Goal: Task Accomplishment & Management: Use online tool/utility

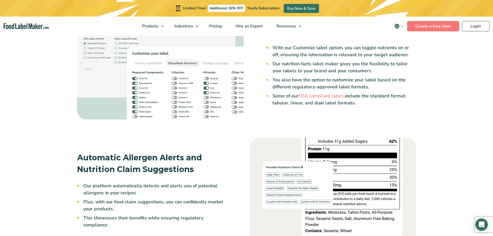
scroll to position [824, 0]
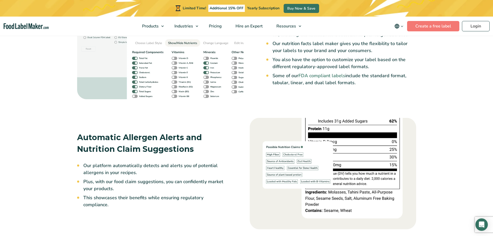
click at [319, 76] on link "FDA compliant labels" at bounding box center [322, 76] width 47 height 6
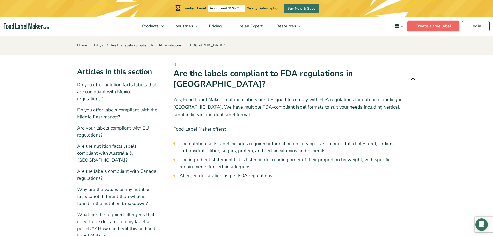
drag, startPoint x: 0, startPoint y: 0, endPoint x: 438, endPoint y: 27, distance: 438.4
click at [438, 27] on link "Create a free label" at bounding box center [433, 26] width 52 height 10
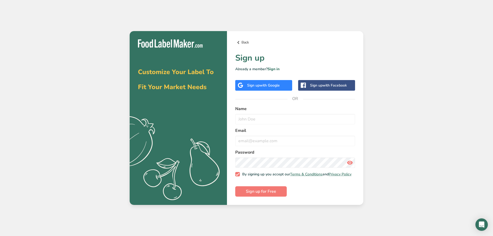
click at [242, 39] on link "Back" at bounding box center [295, 42] width 120 height 6
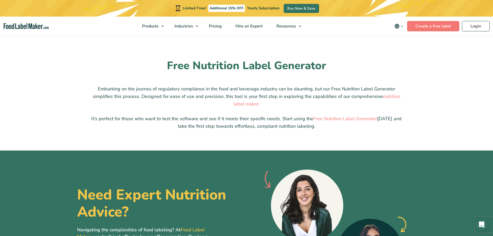
scroll to position [1285, 0]
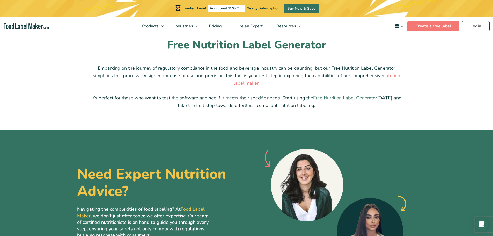
click at [336, 95] on link "Free Nutrition Label Generator" at bounding box center [345, 98] width 64 height 6
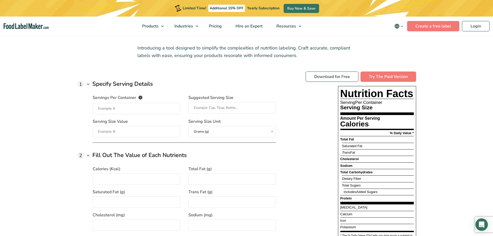
scroll to position [375, 0]
click at [143, 104] on input "Servings Per Container The number of servings that each package of your product…" at bounding box center [137, 108] width 88 height 11
type input "1"
type input "1 Can"
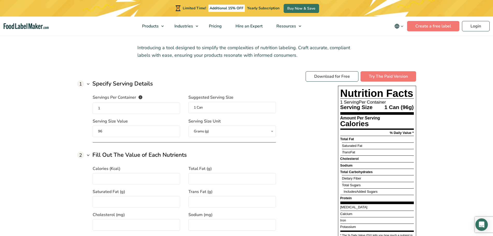
click at [123, 132] on input "96" at bounding box center [137, 131] width 88 height 11
type input "10"
select select "ml"
click at [208, 129] on select "Grams (g) Milliliters (mL)" at bounding box center [233, 131] width 88 height 11
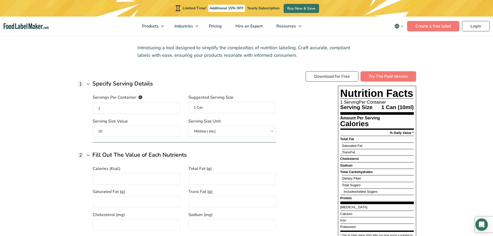
click at [189, 126] on select "Grams (g) Milliliters (mL)" at bounding box center [233, 131] width 88 height 11
click at [141, 131] on input "10" at bounding box center [137, 131] width 88 height 11
type input "1"
type input "295"
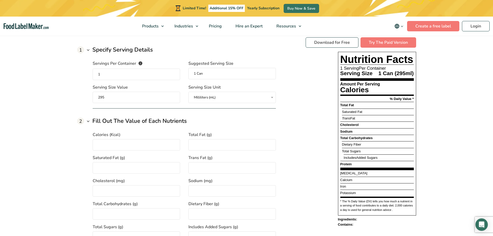
scroll to position [410, 0]
click at [131, 149] on input "Calories (Kcal)" at bounding box center [137, 143] width 88 height 11
type input "96"
type input "0"
click at [124, 146] on input "96" at bounding box center [137, 143] width 88 height 11
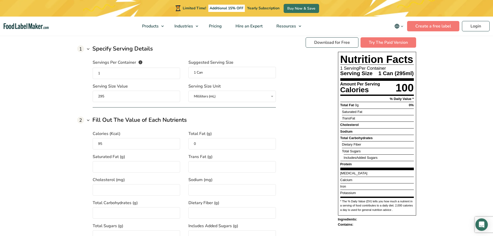
click at [124, 146] on input "95" at bounding box center [137, 143] width 88 height 11
click at [125, 142] on input "94" at bounding box center [137, 143] width 88 height 11
type input "9"
click at [150, 153] on div "Calories (Kcal) 100 Total Fat (g) 0 Saturated Fat (g) Trans Fat (g) Cholesterol…" at bounding box center [184, 194] width 183 height 140
click at [139, 143] on input "100" at bounding box center [137, 143] width 88 height 11
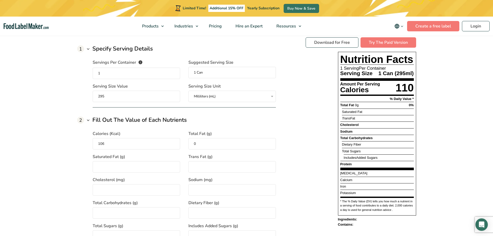
click at [150, 144] on input "106" at bounding box center [137, 143] width 88 height 11
type input "100"
type input "0"
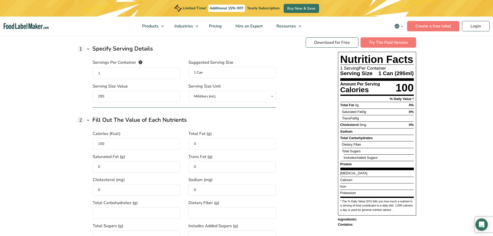
type input "0"
type input "28"
type input "0"
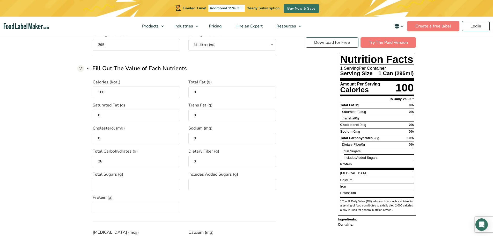
scroll to position [462, 0]
click at [154, 185] on input "Total Sugars (g)" at bounding box center [137, 183] width 88 height 11
type input "26"
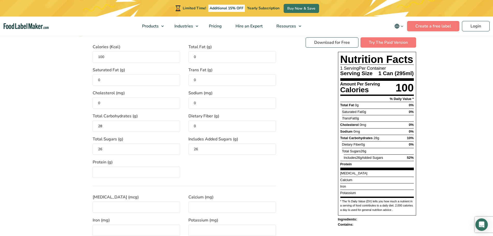
scroll to position [497, 0]
type input "0"
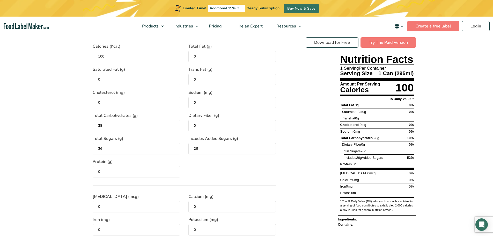
type input "0"
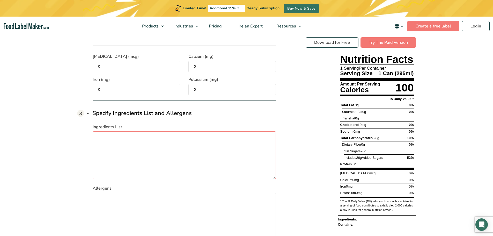
scroll to position [637, 0]
click at [332, 43] on link "Download for Free" at bounding box center [332, 42] width 53 height 10
select select "ml"
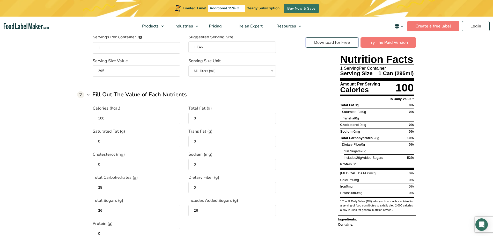
scroll to position [436, 0]
drag, startPoint x: 133, startPoint y: 121, endPoint x: 68, endPoint y: 110, distance: 65.6
click at [68, 110] on section "Free Nutrition Label Generator Introducing a tool designed to simplify the comp…" at bounding box center [246, 197] width 493 height 503
type input "10"
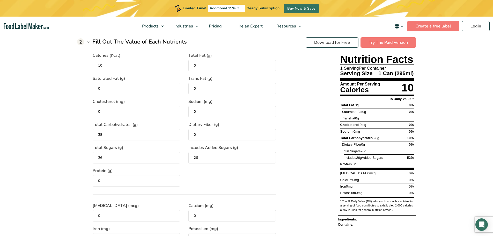
scroll to position [491, 0]
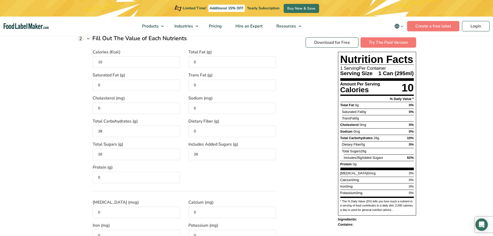
drag, startPoint x: 135, startPoint y: 133, endPoint x: 59, endPoint y: 127, distance: 76.4
click at [59, 127] on section "Free Nutrition Label Generator Introducing a tool designed to simplify the comp…" at bounding box center [246, 141] width 493 height 503
type input "2"
type input "0"
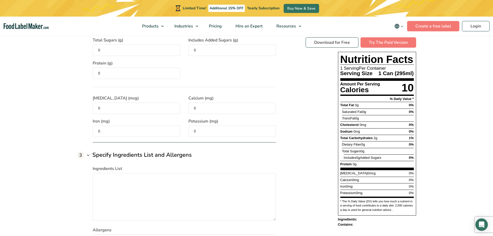
scroll to position [596, 0]
click at [318, 39] on link "Download for Free" at bounding box center [332, 42] width 53 height 10
select select "ml"
